Goal: Browse casually: Explore the website without a specific task or goal

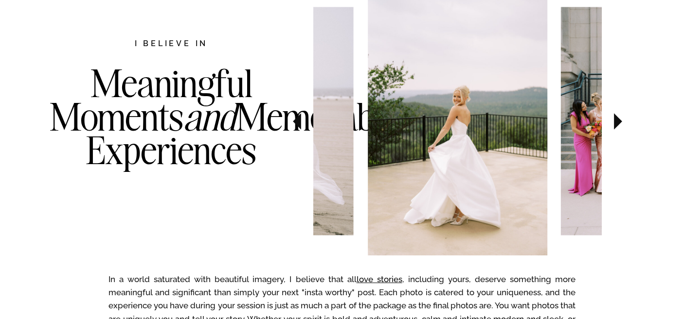
scroll to position [512, 0]
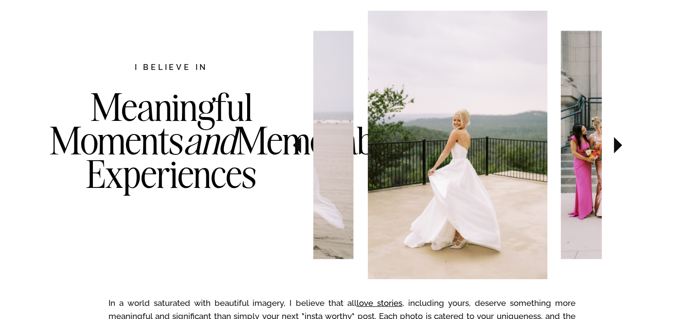
click at [625, 128] on icon at bounding box center [617, 145] width 33 height 34
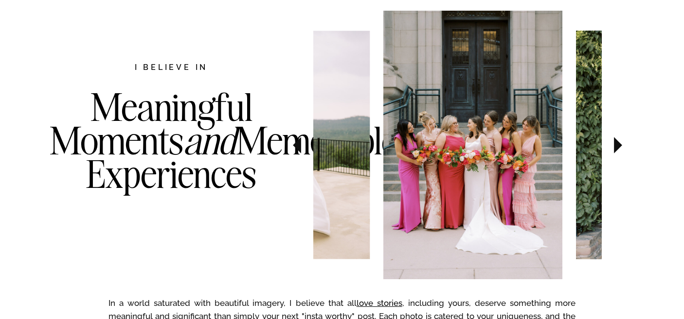
click at [625, 137] on icon at bounding box center [617, 145] width 33 height 34
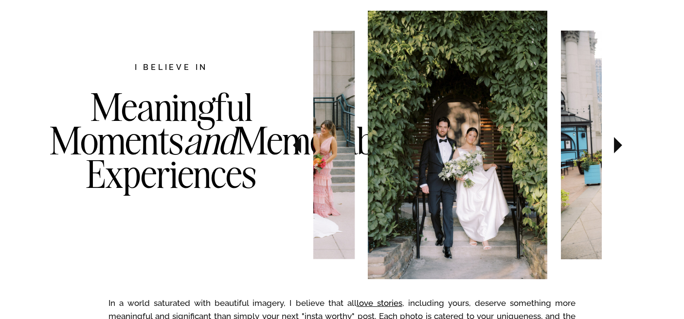
click at [626, 138] on icon at bounding box center [617, 145] width 33 height 34
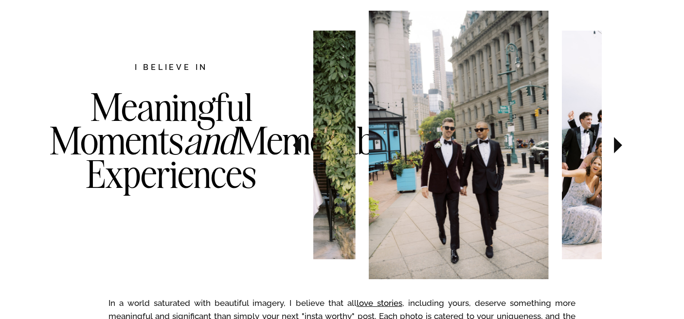
click at [626, 138] on icon at bounding box center [617, 145] width 33 height 34
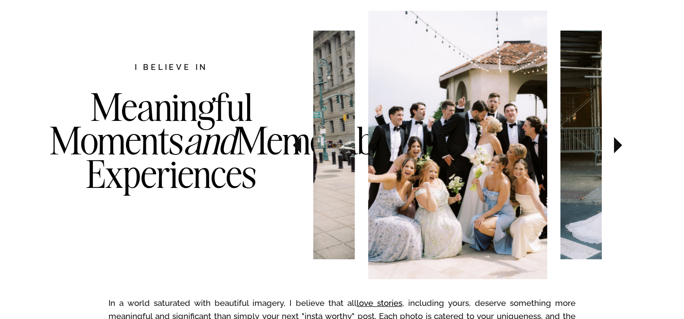
click at [626, 138] on icon at bounding box center [617, 145] width 33 height 34
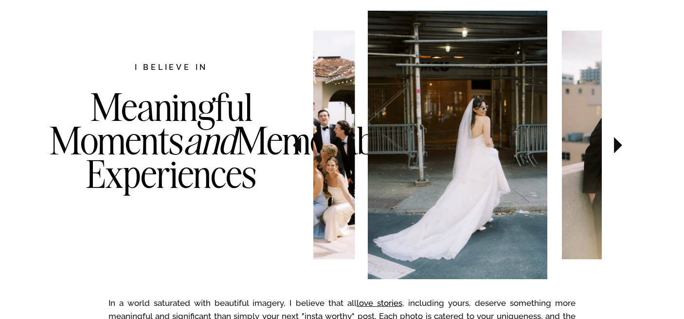
click at [625, 139] on icon at bounding box center [617, 145] width 33 height 34
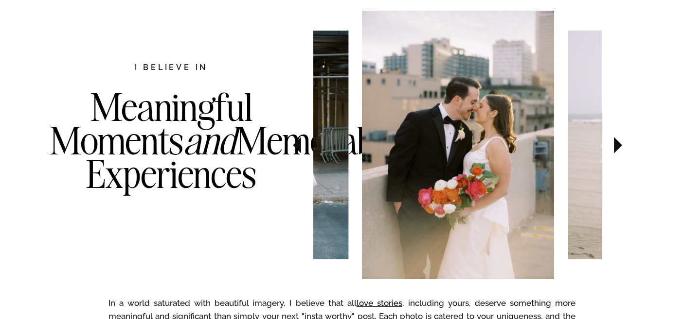
click at [625, 138] on icon at bounding box center [617, 145] width 33 height 34
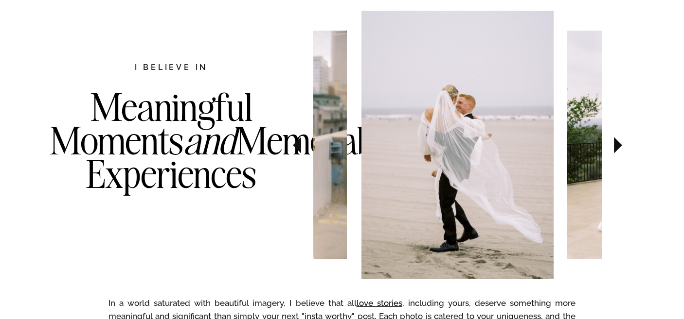
click at [625, 138] on icon at bounding box center [617, 145] width 33 height 34
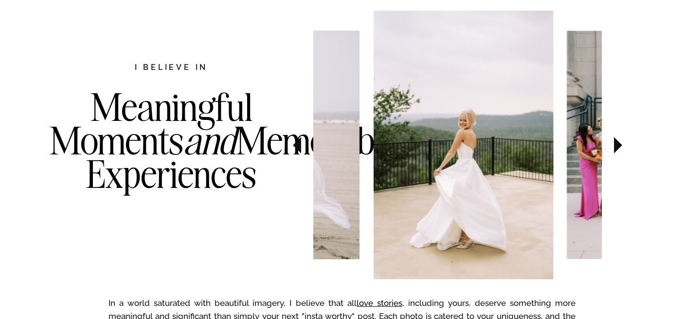
click at [625, 138] on icon at bounding box center [617, 145] width 33 height 34
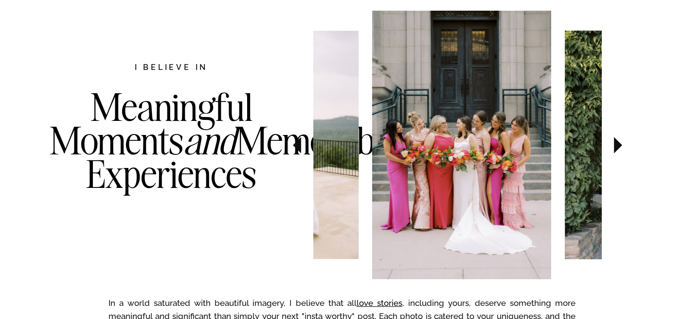
click at [625, 138] on icon at bounding box center [617, 145] width 33 height 34
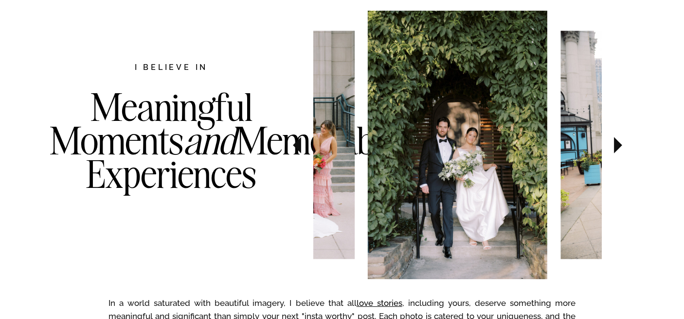
click at [625, 138] on icon at bounding box center [617, 145] width 33 height 34
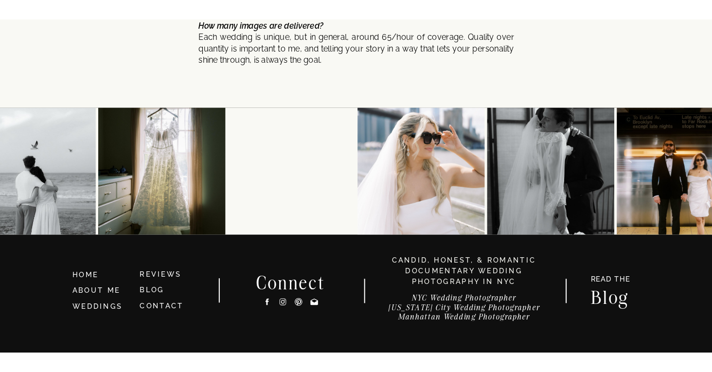
scroll to position [5235, 0]
